Goal: Task Accomplishment & Management: Manage account settings

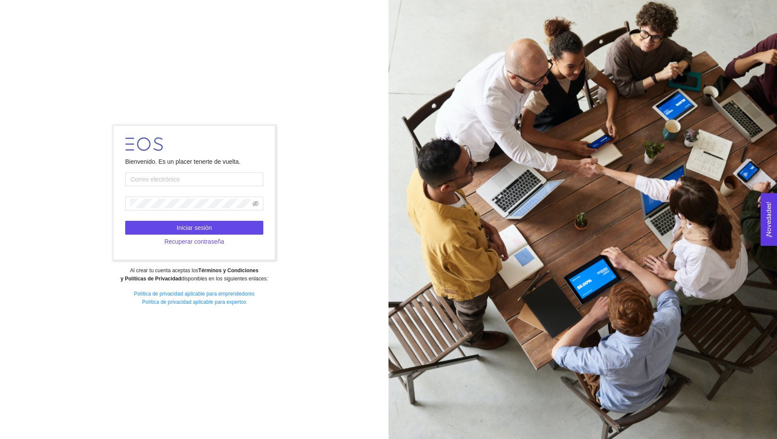
click at [217, 188] on form "Bienvenido. Es un placer tenerte de vuelta. Iniciar sesión Recuperar contraseña" at bounding box center [194, 193] width 161 height 134
click at [216, 185] on input "text" at bounding box center [194, 179] width 138 height 14
type input "geliashuarte@gmail.com"
click at [224, 220] on form "Bienvenido. Es un placer tenerte de vuelta. geliashuarte@gmail.com Iniciar sesi…" at bounding box center [194, 193] width 161 height 134
click at [228, 227] on button "Iniciar sesión" at bounding box center [194, 228] width 138 height 14
